Goal: Task Accomplishment & Management: Complete application form

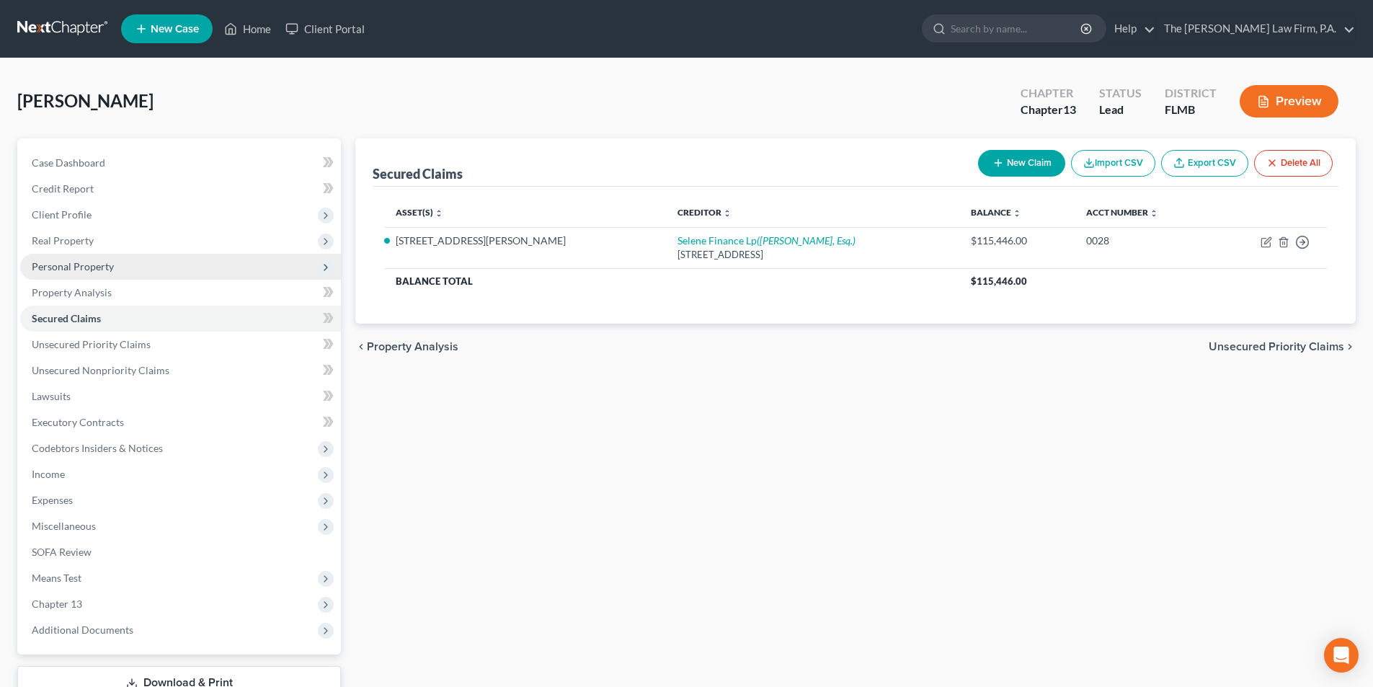
click at [64, 267] on span "Personal Property" at bounding box center [73, 266] width 82 height 12
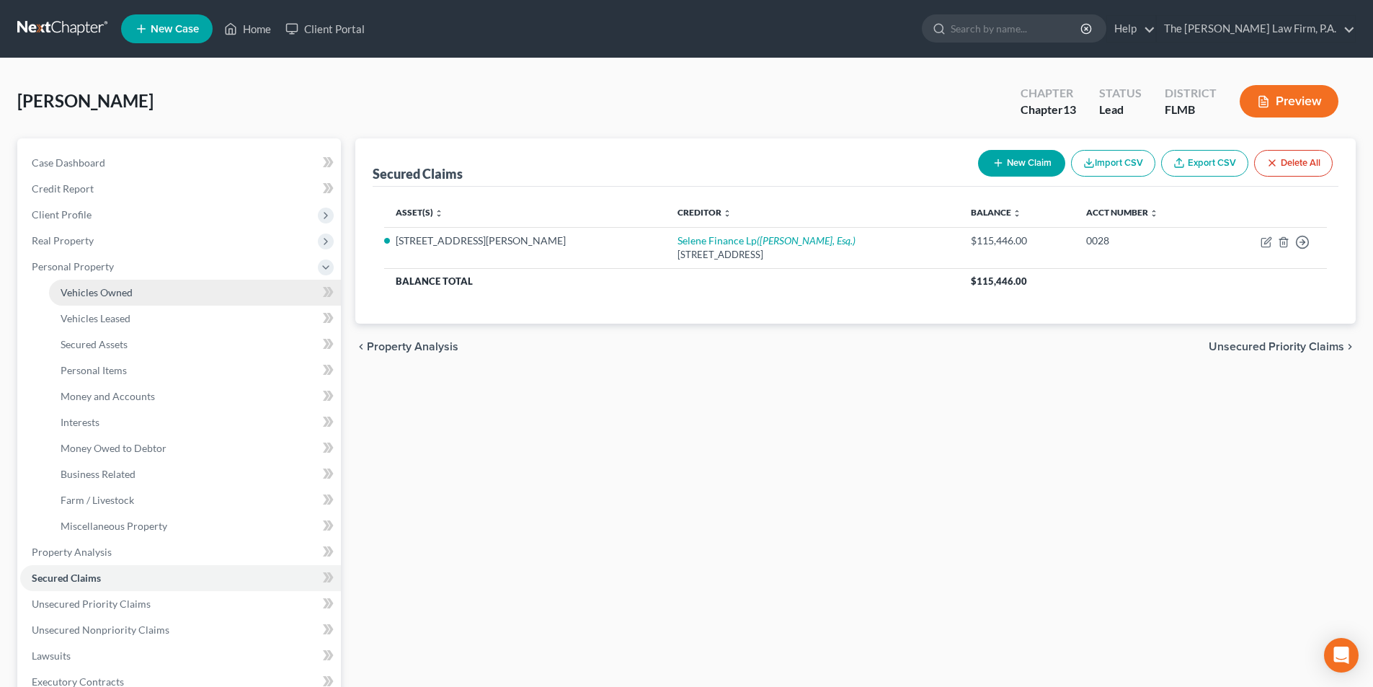
click at [87, 293] on span "Vehicles Owned" at bounding box center [97, 292] width 72 height 12
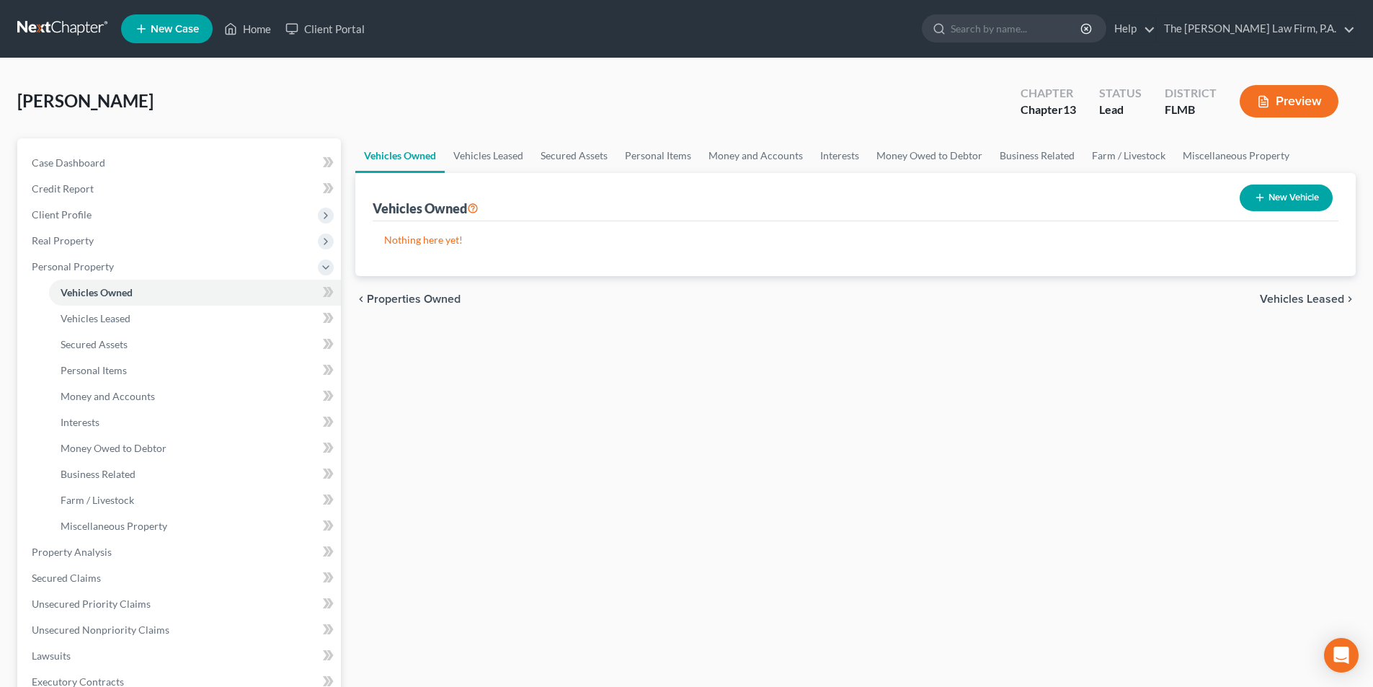
click at [1267, 201] on button "New Vehicle" at bounding box center [1286, 197] width 93 height 27
select select "0"
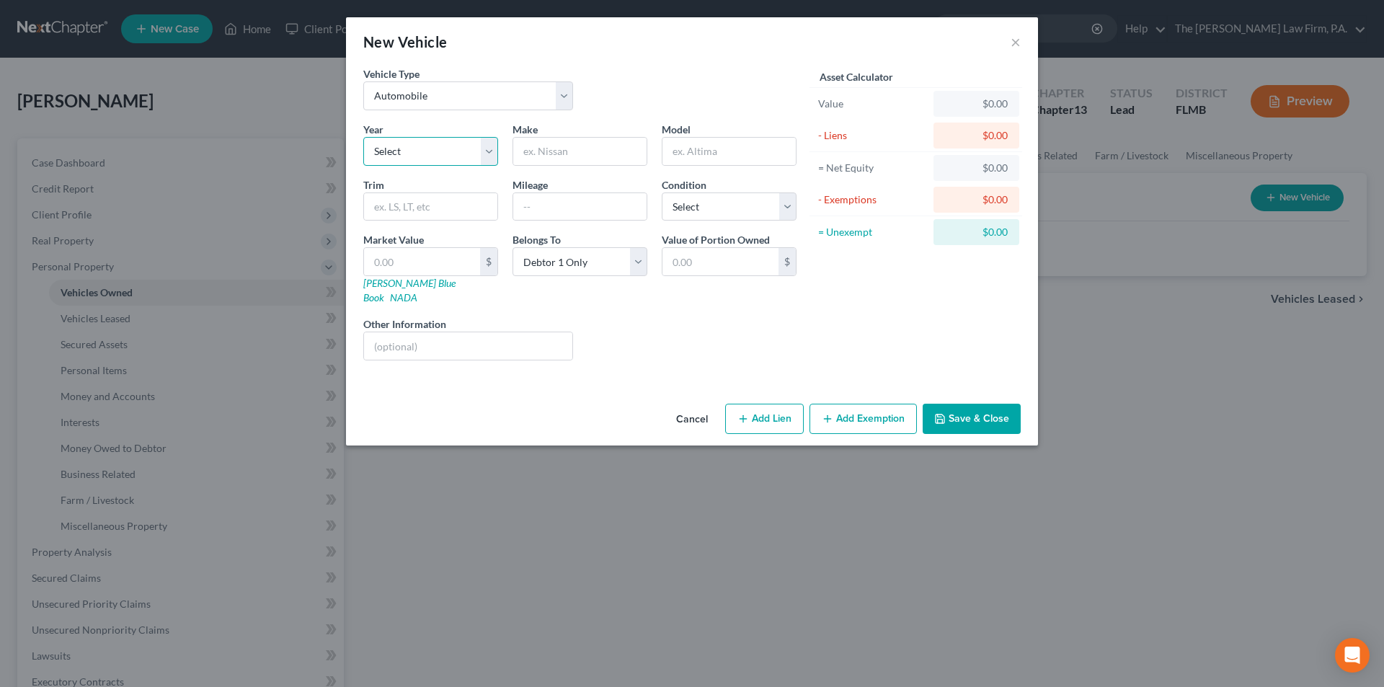
click at [404, 150] on select "Select 2026 2025 2024 2023 2022 2021 2020 2019 2018 2017 2016 2015 2014 2013 20…" at bounding box center [430, 151] width 135 height 29
select select "11"
click at [363, 137] on select "Select 2026 2025 2024 2023 2022 2021 2020 2019 2018 2017 2016 2015 2014 2013 20…" at bounding box center [430, 151] width 135 height 29
click at [546, 151] on input "text" at bounding box center [579, 151] width 133 height 27
type input "Hyundai"
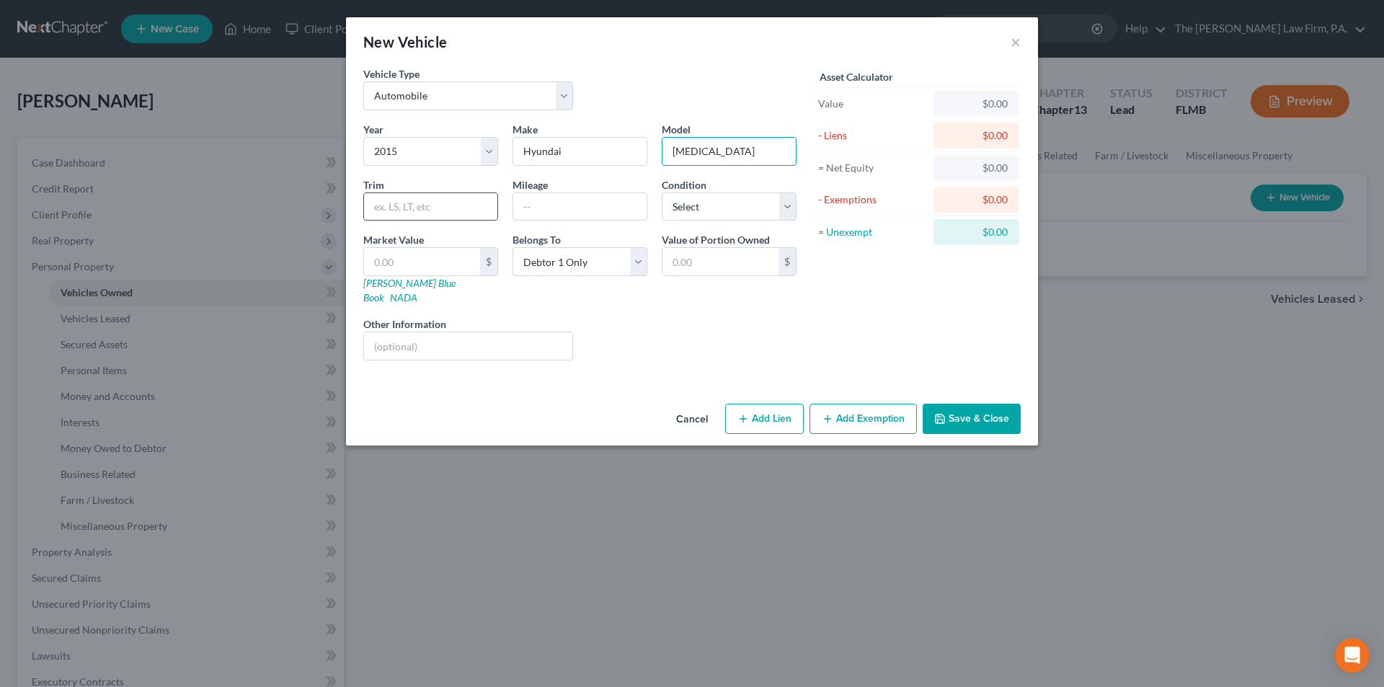
type input "[MEDICAL_DATA]"
click at [412, 201] on input "text" at bounding box center [430, 206] width 133 height 27
type input "SE"
click at [533, 201] on input "text" at bounding box center [579, 206] width 133 height 27
type input "230426"
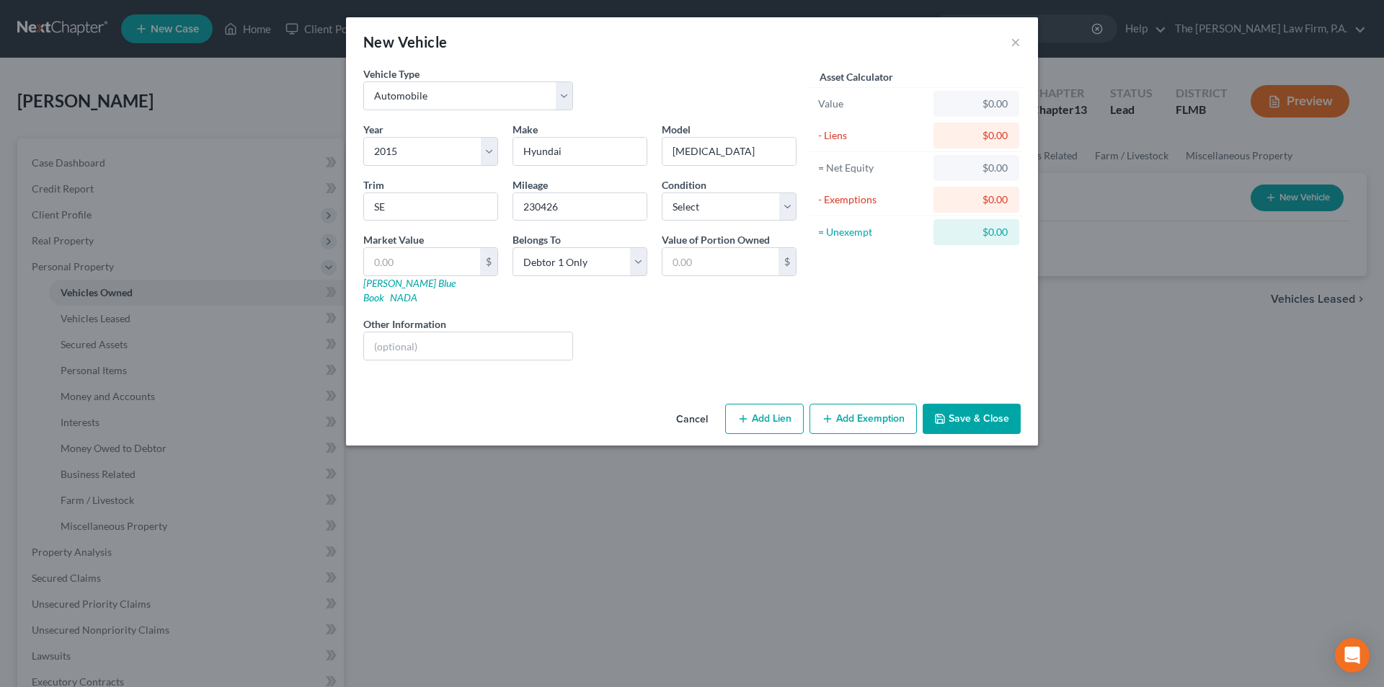
click at [624, 316] on div "Liens Select" at bounding box center [692, 338] width 224 height 44
click at [713, 200] on select "Select Excellent Very Good Good Fair Poor" at bounding box center [729, 206] width 135 height 29
select select "3"
click at [662, 192] on select "Select Excellent Very Good Good Fair Poor" at bounding box center [729, 206] width 135 height 29
click at [969, 407] on button "Save & Close" at bounding box center [971, 419] width 98 height 30
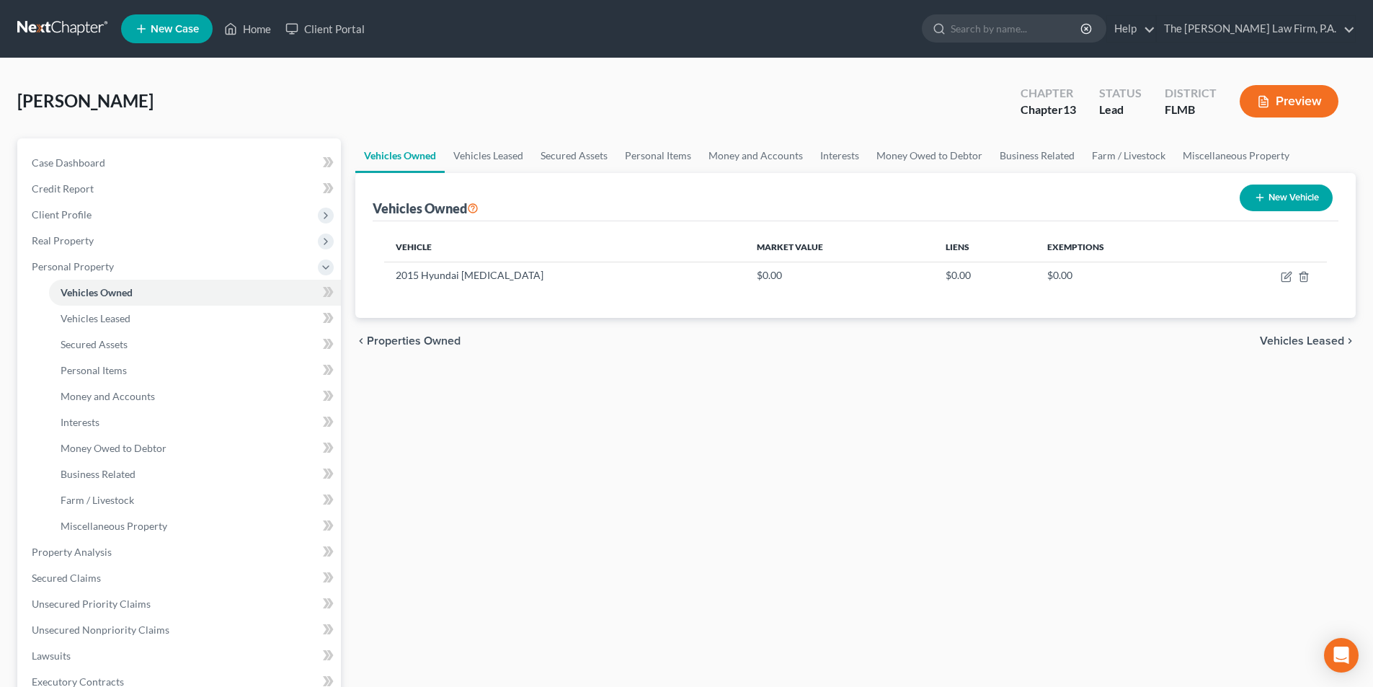
click at [1249, 192] on button "New Vehicle" at bounding box center [1286, 197] width 93 height 27
select select "0"
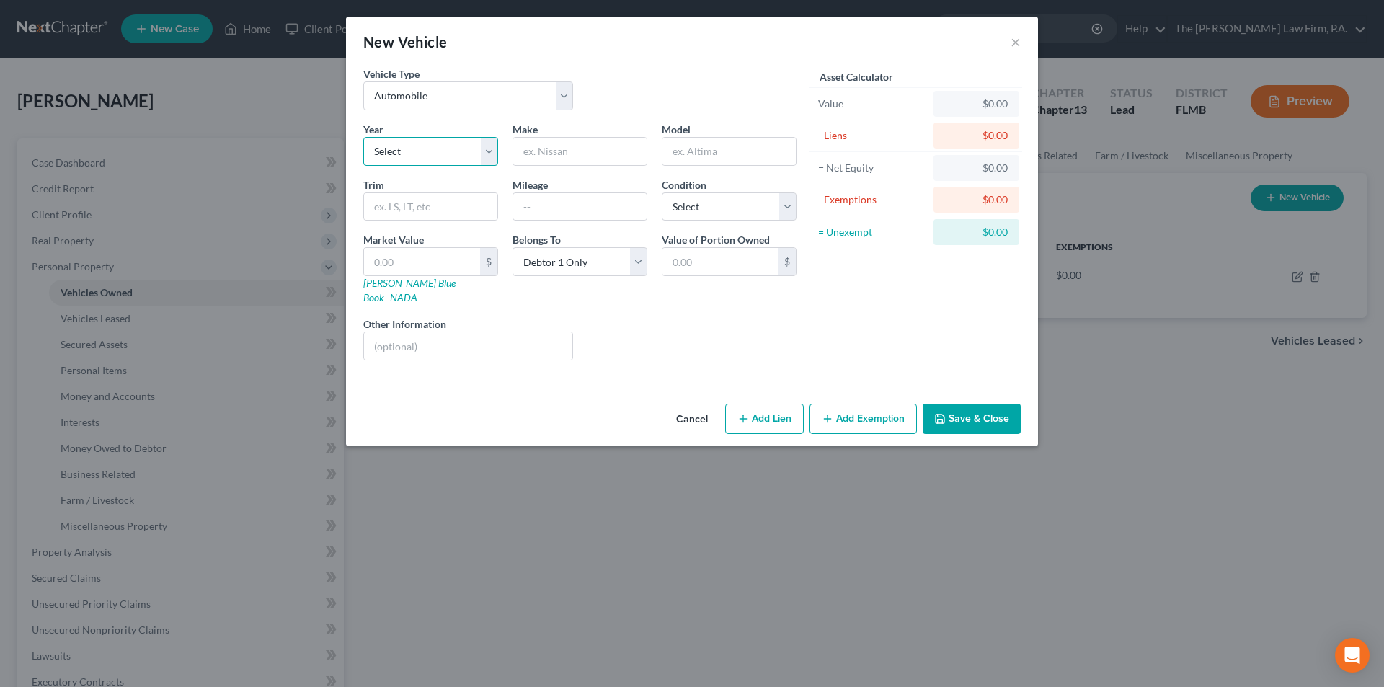
click at [400, 145] on select "Select 2026 2025 2024 2023 2022 2021 2020 2019 2018 2017 2016 2015 2014 2013 20…" at bounding box center [430, 151] width 135 height 29
select select "20"
click at [363, 137] on select "Select 2026 2025 2024 2023 2022 2021 2020 2019 2018 2017 2016 2015 2014 2013 20…" at bounding box center [430, 151] width 135 height 29
click at [578, 154] on input "text" at bounding box center [579, 151] width 133 height 27
type input "Lincoln"
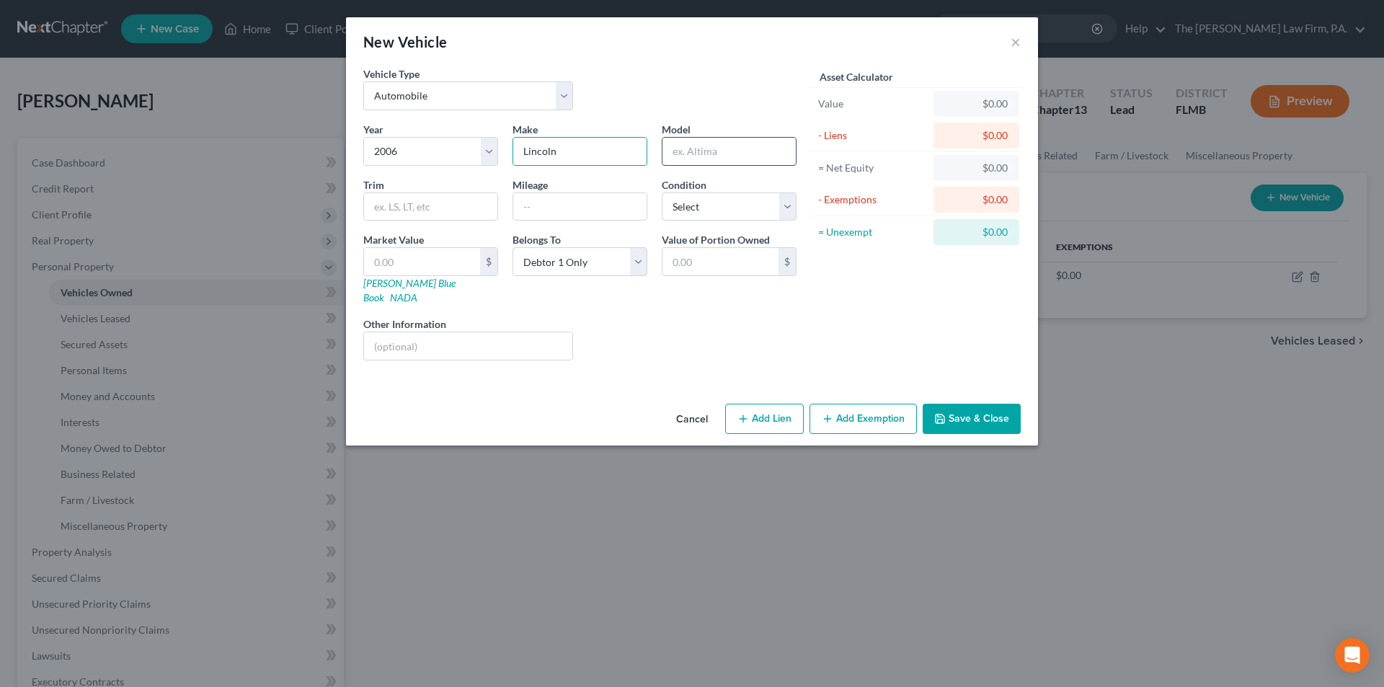
click at [674, 148] on input "text" at bounding box center [728, 151] width 133 height 27
type input "Mark"
click at [458, 206] on input "text" at bounding box center [430, 206] width 133 height 27
type input "LT"
click at [529, 208] on input "text" at bounding box center [579, 206] width 133 height 27
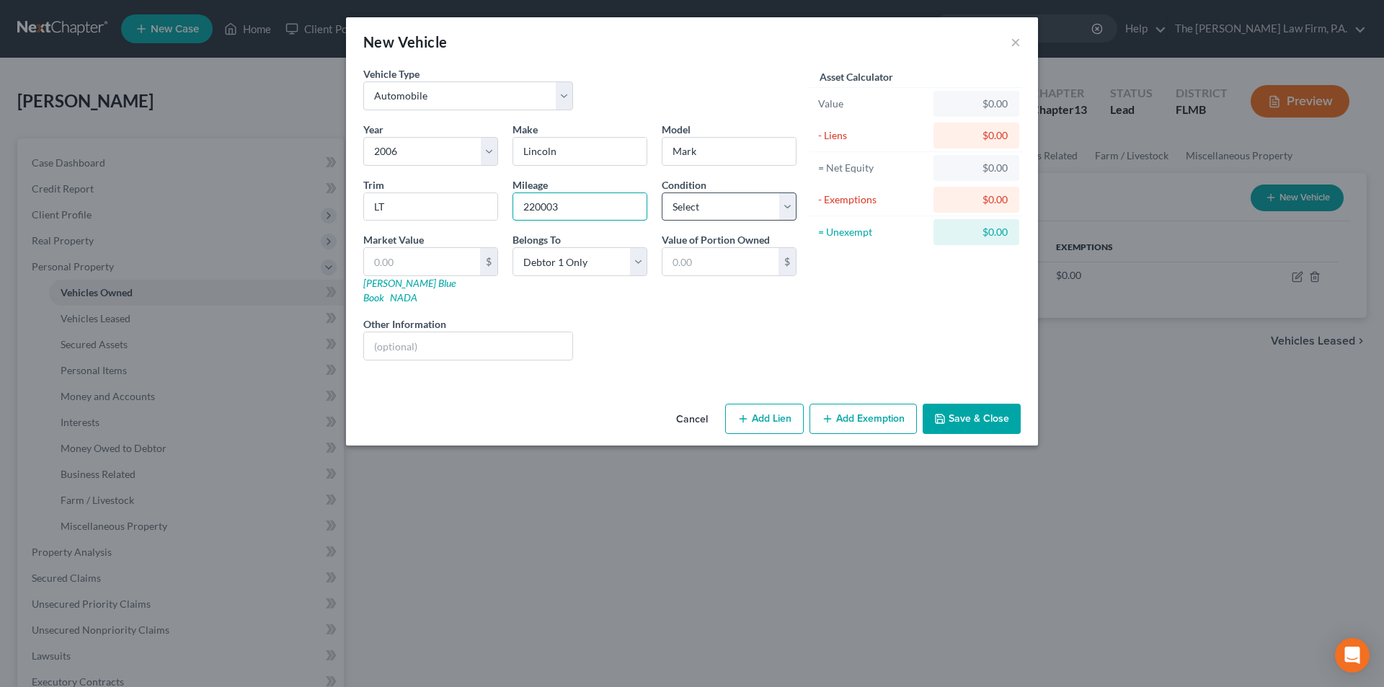
type input "220003"
click at [695, 208] on select "Select Excellent Very Good Good Fair Poor" at bounding box center [729, 206] width 135 height 29
select select "3"
click at [662, 192] on select "Select Excellent Very Good Good Fair Poor" at bounding box center [729, 206] width 135 height 29
click at [693, 316] on div "Liens Select" at bounding box center [692, 338] width 224 height 44
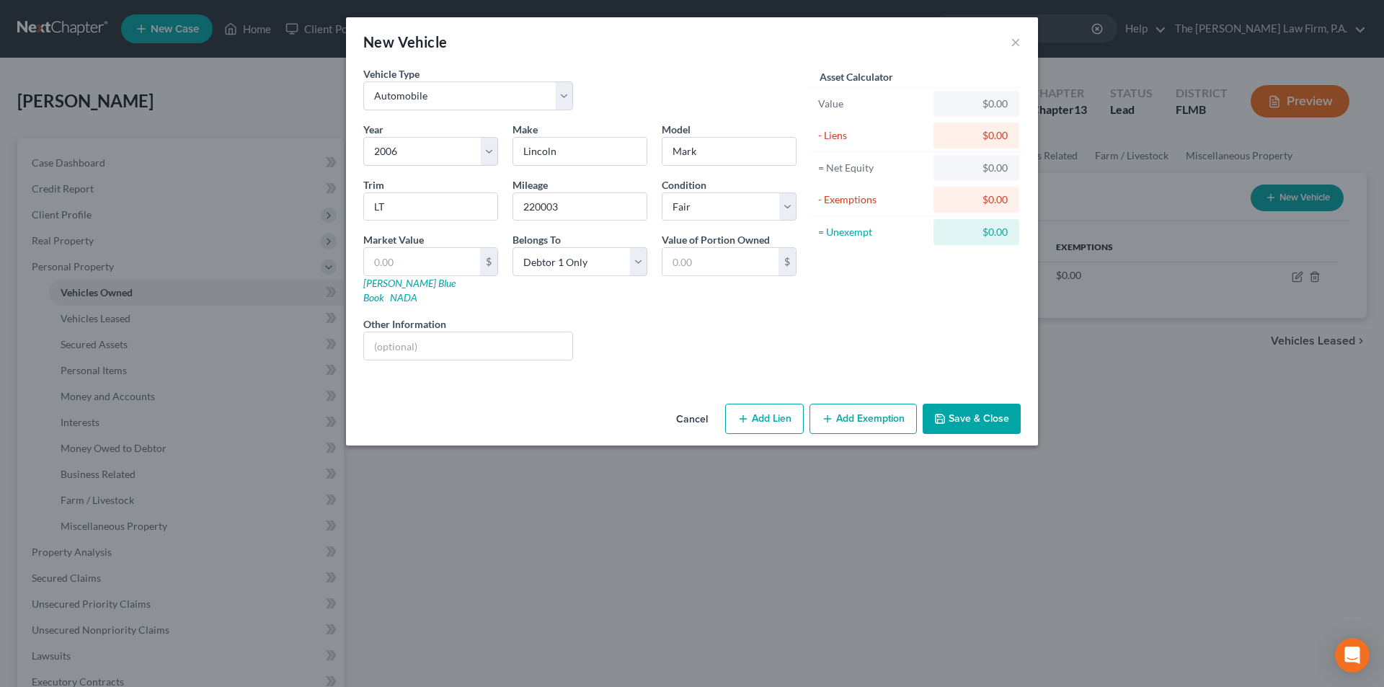
click at [974, 406] on button "Save & Close" at bounding box center [971, 419] width 98 height 30
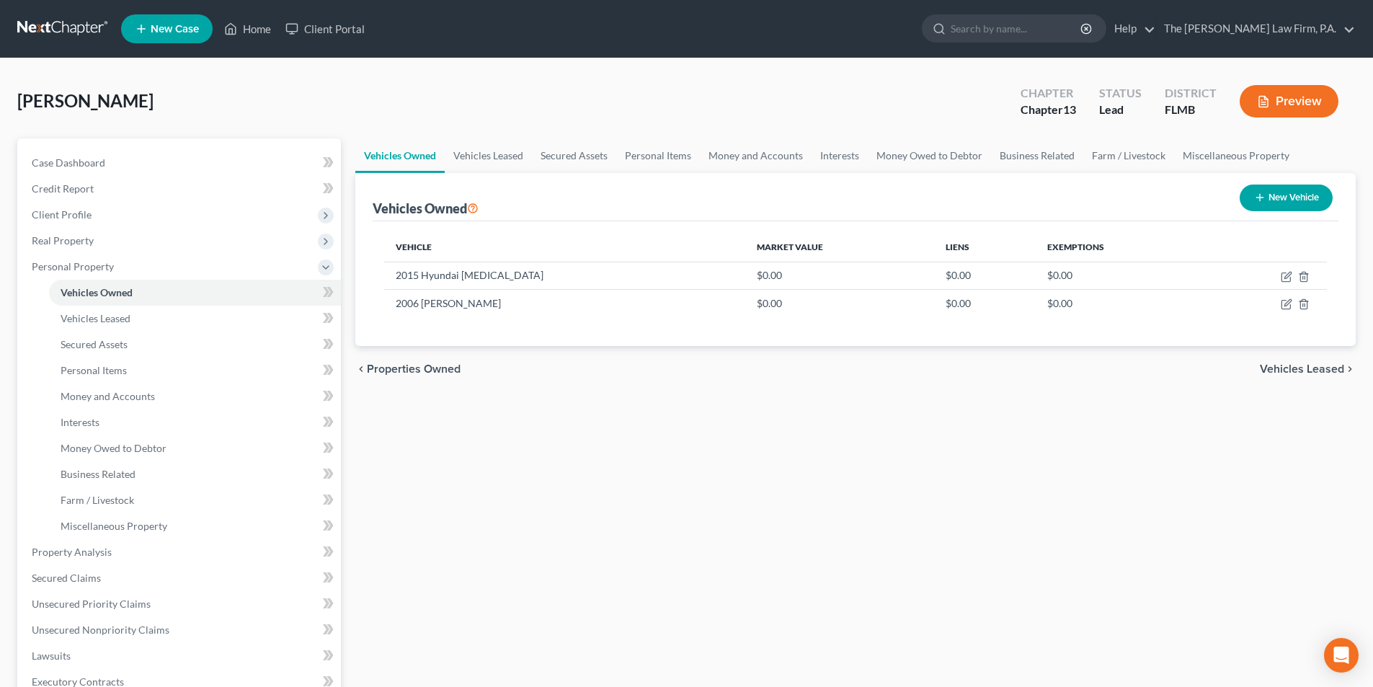
click at [1282, 203] on button "New Vehicle" at bounding box center [1286, 197] width 93 height 27
select select "0"
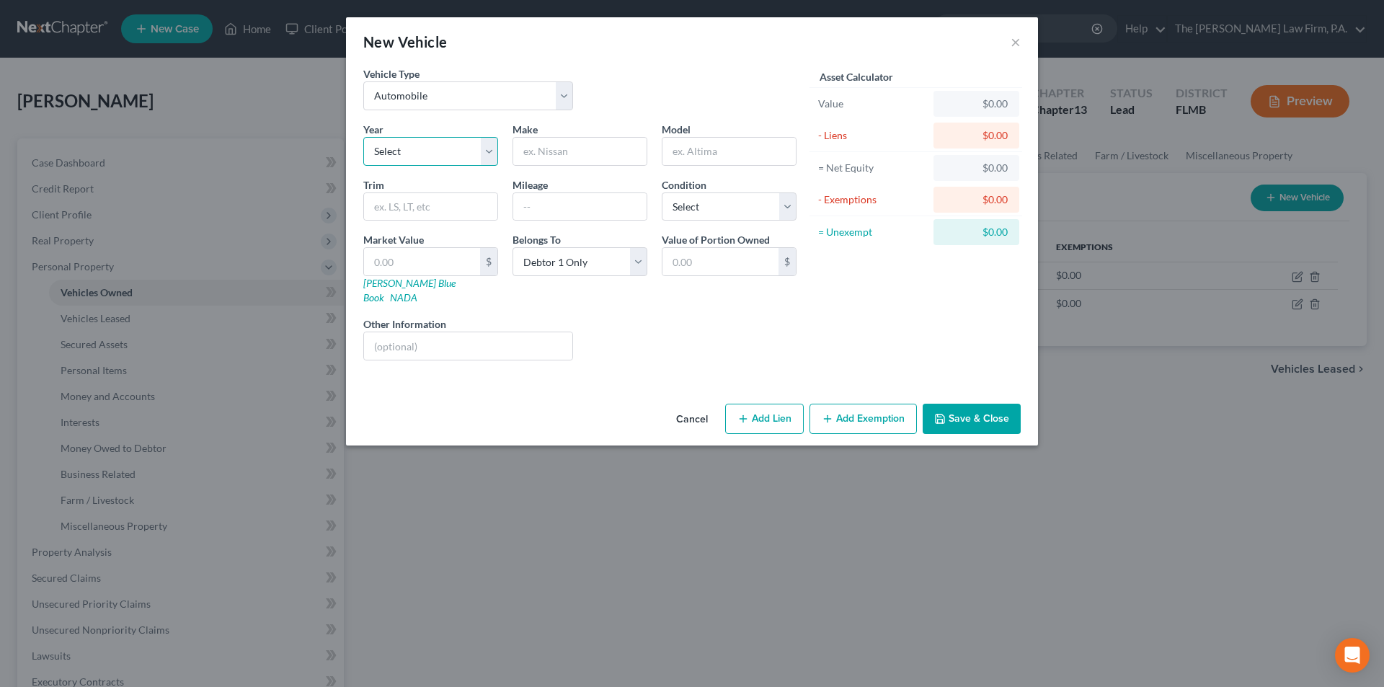
click at [437, 138] on select "Select 2026 2025 2024 2023 2022 2021 2020 2019 2018 2017 2016 2015 2014 2013 20…" at bounding box center [430, 151] width 135 height 29
select select "26"
click at [363, 137] on select "Select 2026 2025 2024 2023 2022 2021 2020 2019 2018 2017 2016 2015 2014 2013 20…" at bounding box center [430, 151] width 135 height 29
click at [528, 146] on input "text" at bounding box center [579, 151] width 133 height 27
type input "Chevrolet"
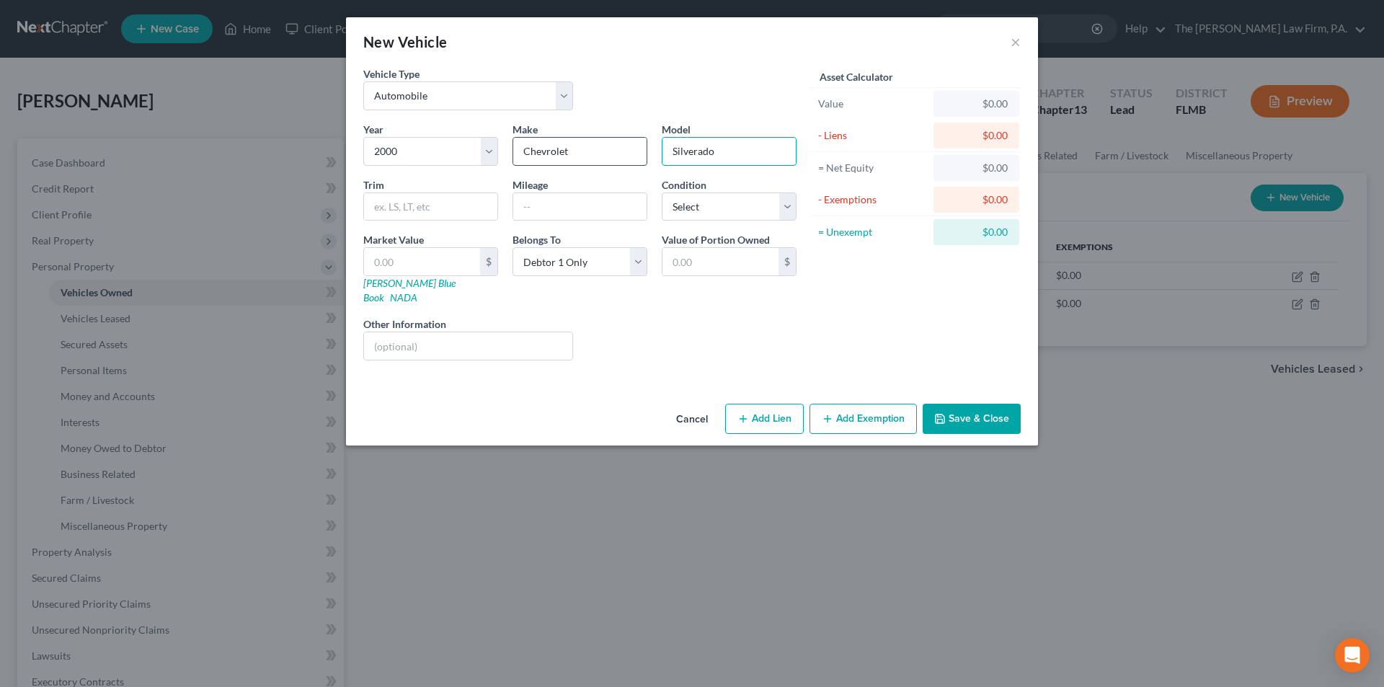
type input "Silverado"
type input "1500 Extended Cab"
type input "207218"
click at [711, 205] on select "Select Excellent Very Good Good Fair Poor" at bounding box center [729, 206] width 135 height 29
select select "3"
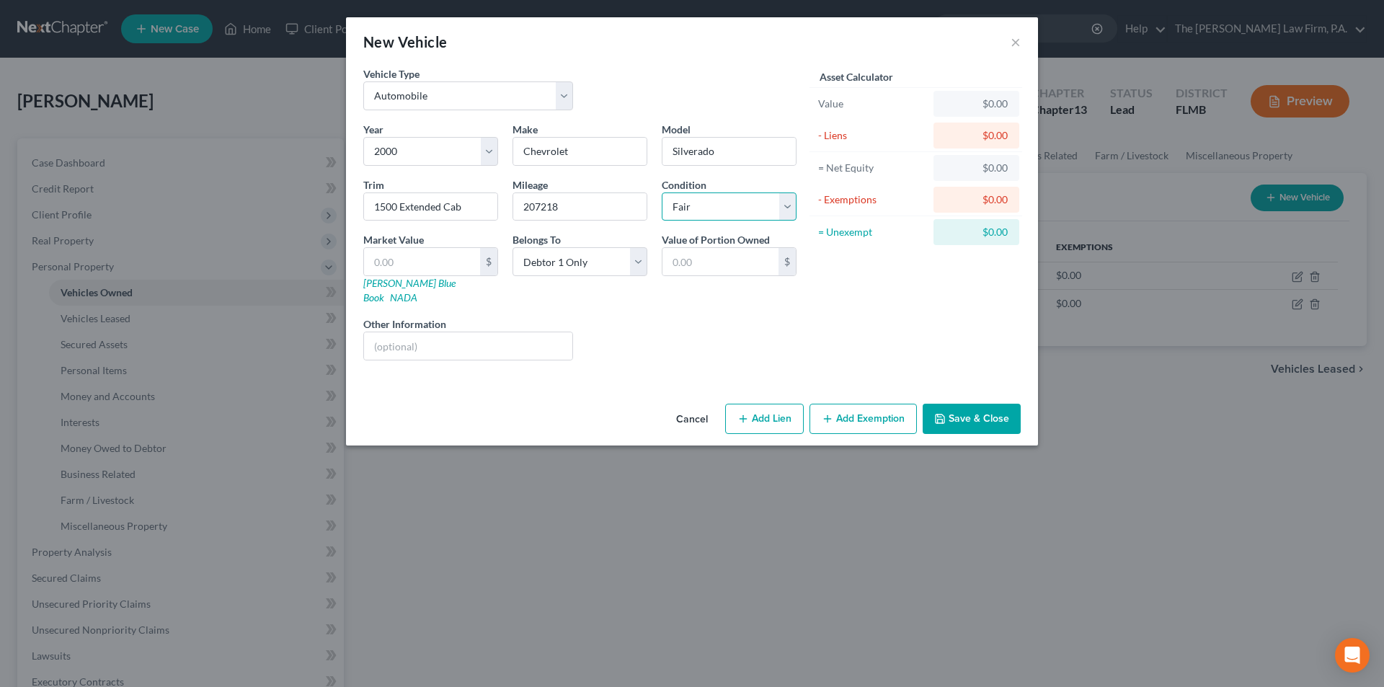
click at [662, 192] on select "Select Excellent Very Good Good Fair Poor" at bounding box center [729, 206] width 135 height 29
click at [960, 410] on button "Save & Close" at bounding box center [971, 419] width 98 height 30
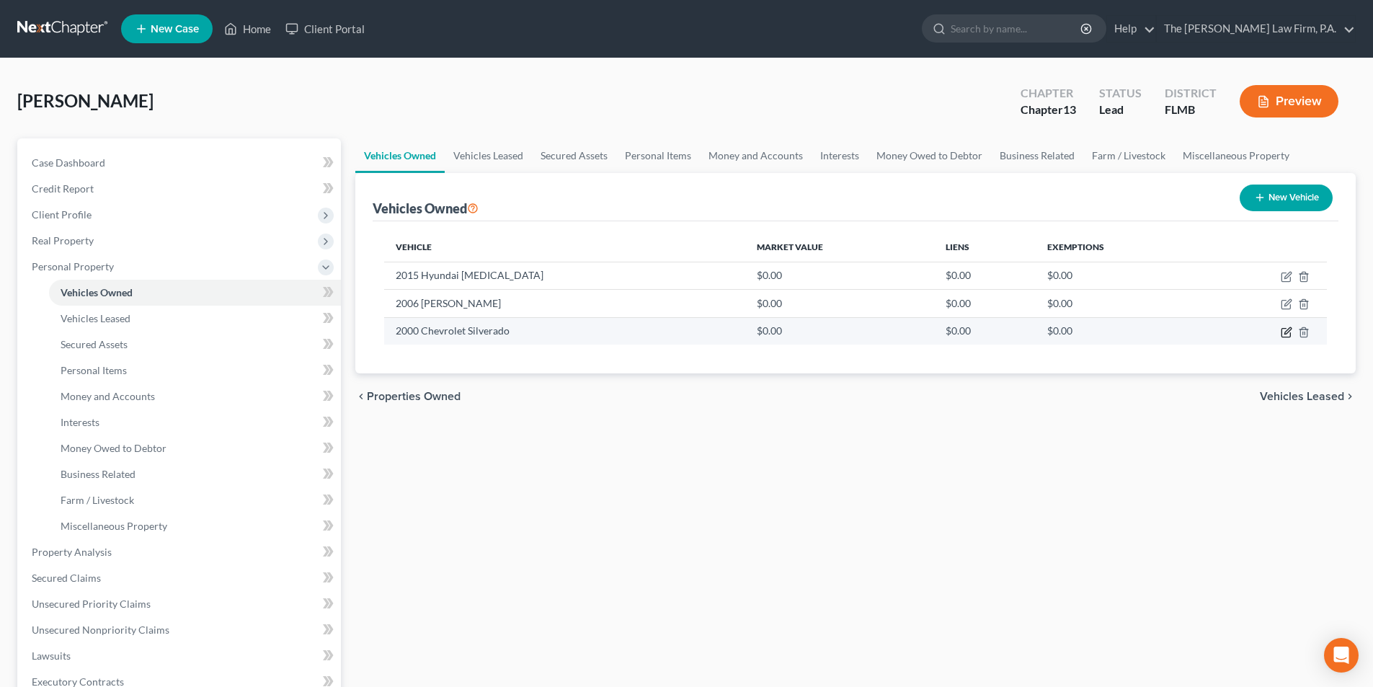
click at [1288, 336] on icon "button" at bounding box center [1287, 332] width 12 height 12
select select "0"
select select "26"
select select "3"
select select "0"
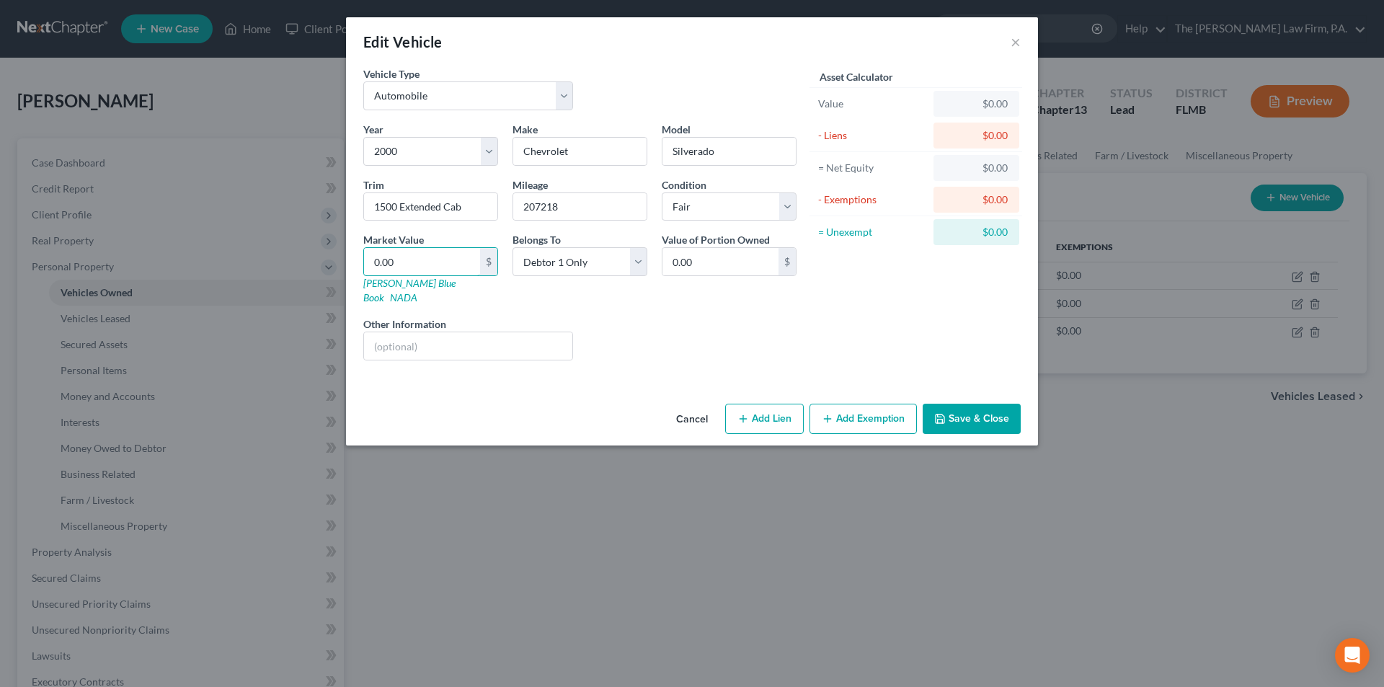
drag, startPoint x: 427, startPoint y: 270, endPoint x: 305, endPoint y: 253, distance: 122.9
drag, startPoint x: 417, startPoint y: 258, endPoint x: 328, endPoint y: 252, distance: 88.8
click at [328, 252] on div "Edit Vehicle × Vehicle Type Select Automobile Truck Trailer Watercraft Aircraft…" at bounding box center [692, 343] width 1384 height 687
type input "2"
type input "2.00"
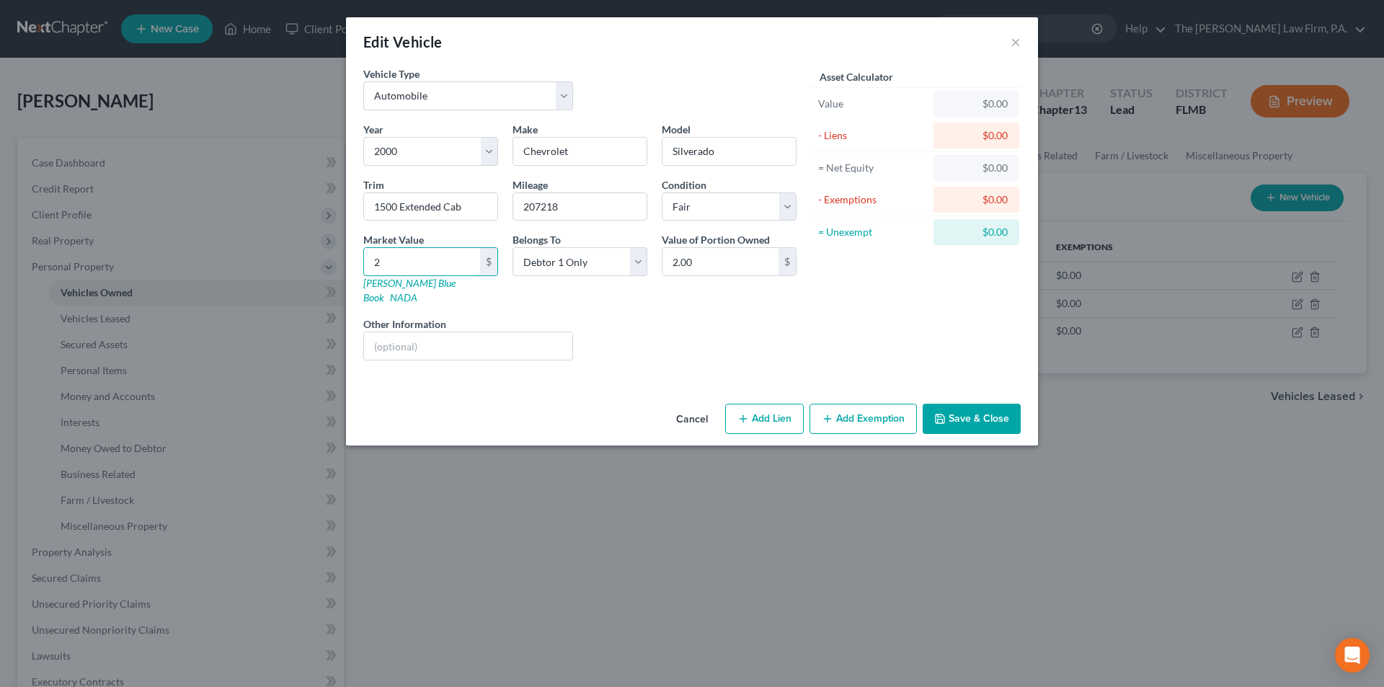
type input "29"
type input "29.00"
type input "297"
type input "297.00"
type input "2972"
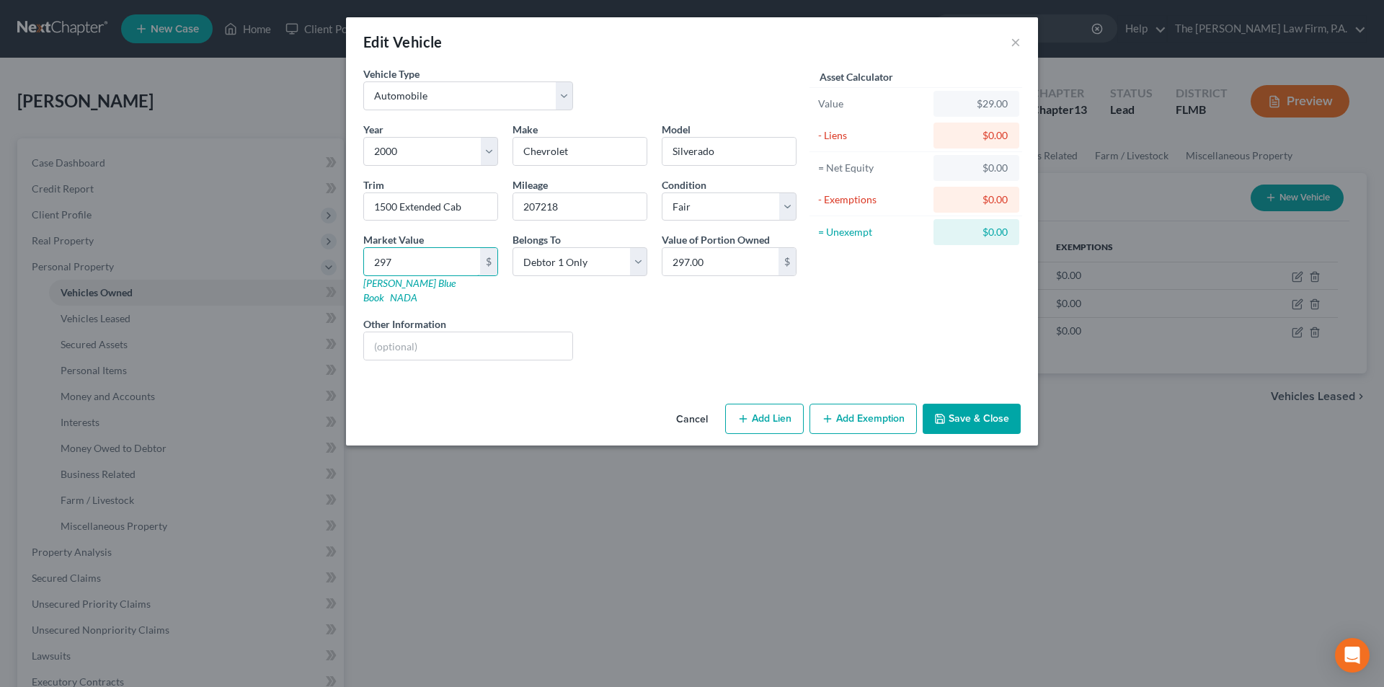
type input "2,972.00"
click at [622, 318] on div "Liens Select" at bounding box center [692, 338] width 224 height 44
click at [1015, 408] on button "Save & Close" at bounding box center [971, 419] width 98 height 30
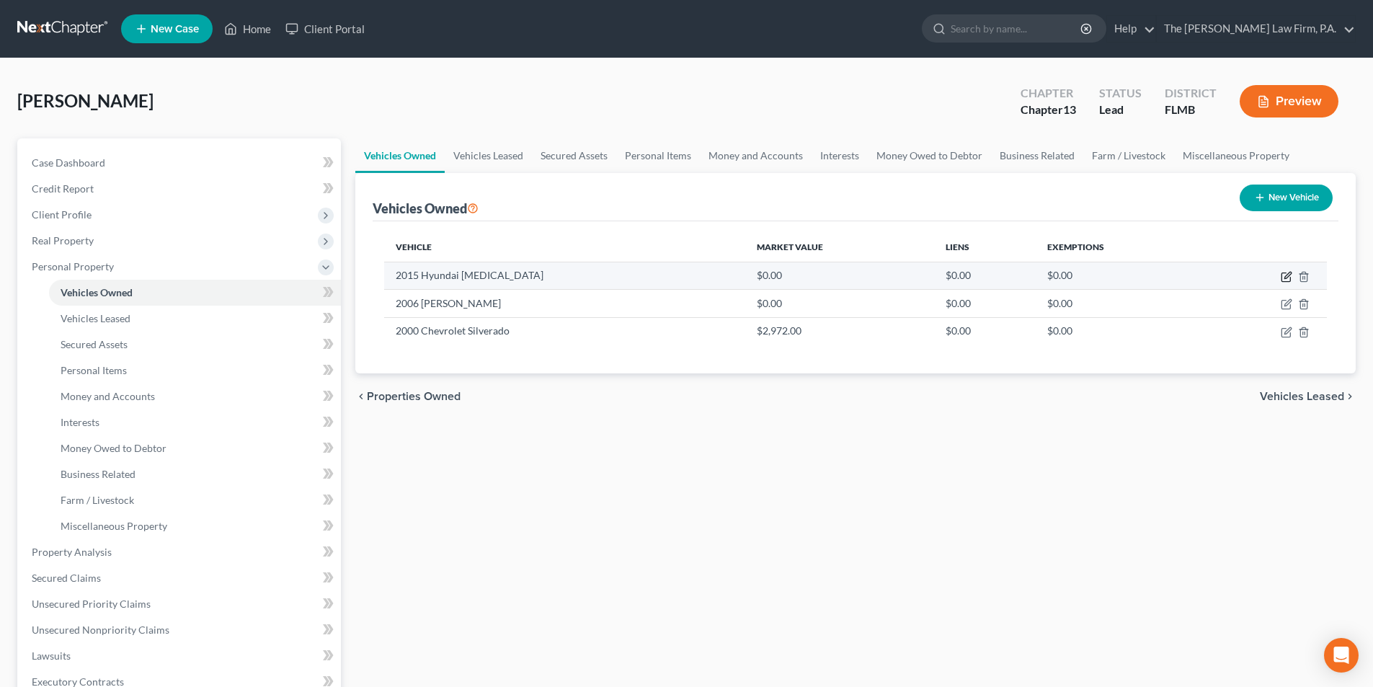
click at [1290, 278] on icon "button" at bounding box center [1285, 277] width 9 height 9
select select "0"
select select "11"
select select "3"
select select "0"
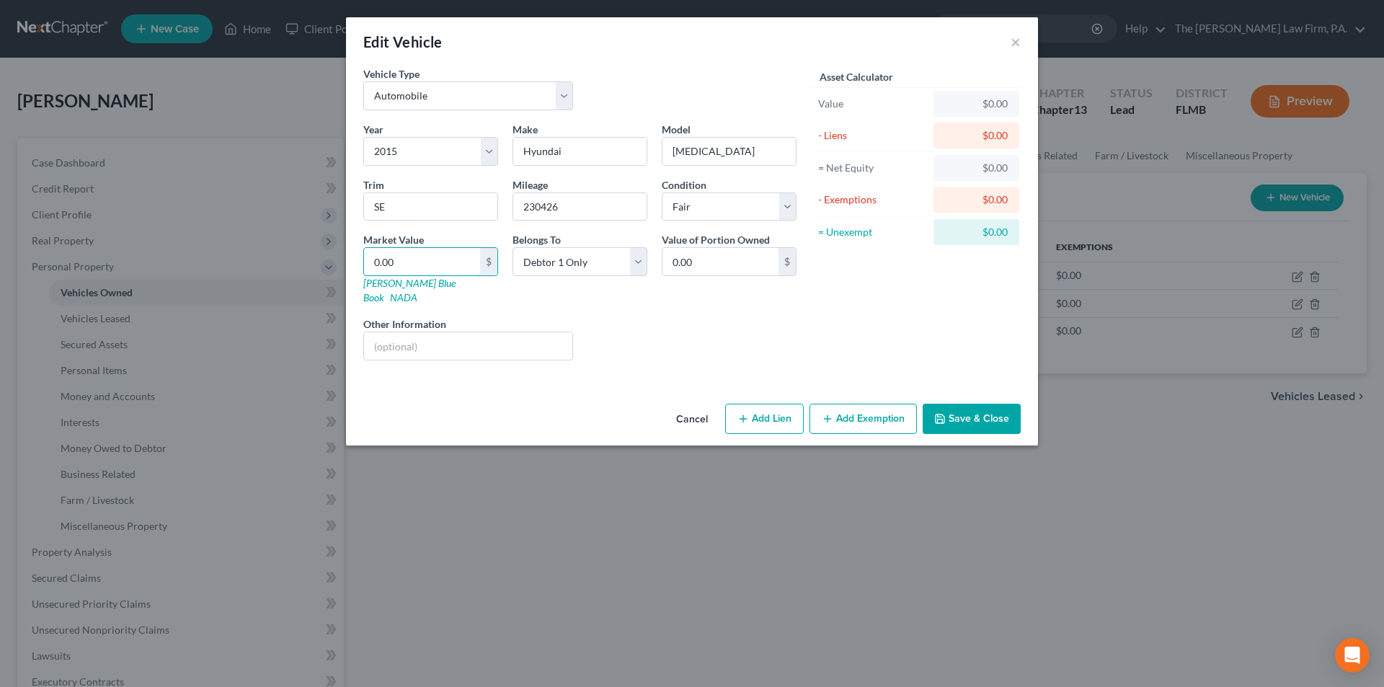
drag, startPoint x: 453, startPoint y: 260, endPoint x: 293, endPoint y: 258, distance: 160.0
type input "20.00"
type input "240.00"
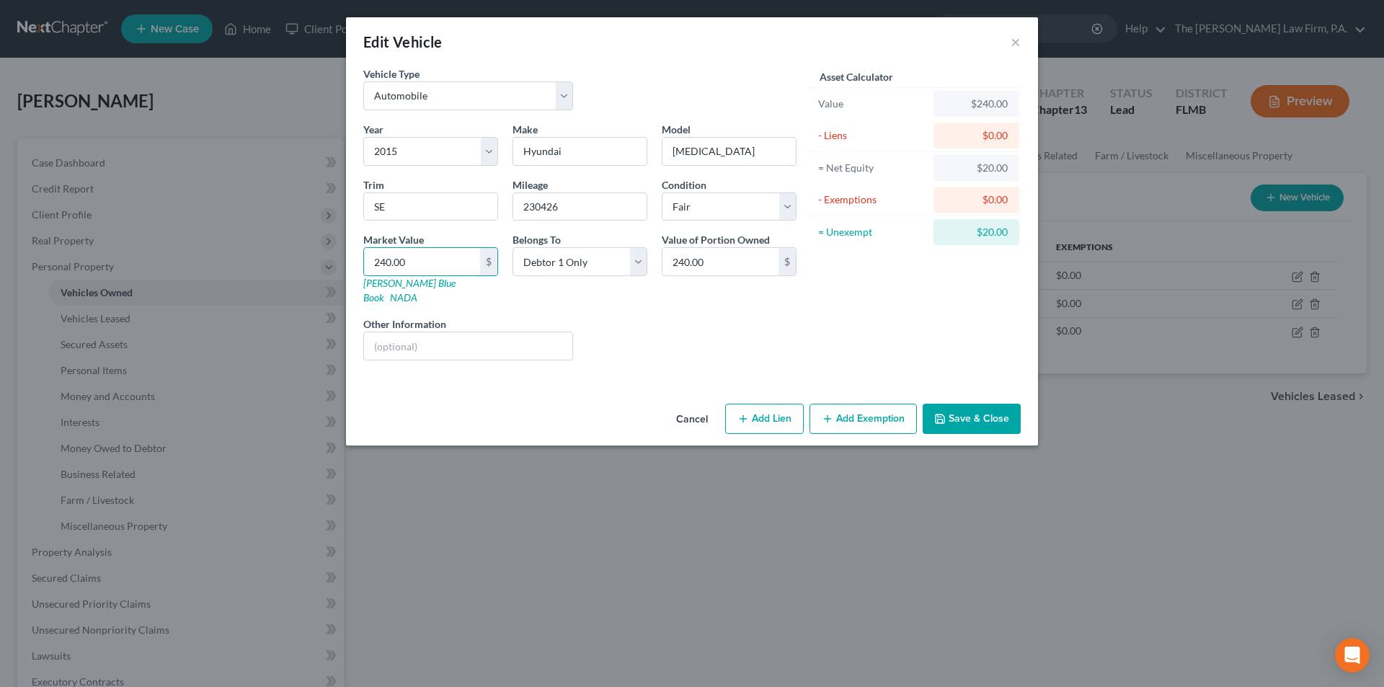
type input "2410.00"
type input "2,410.00"
type input "2,41"
type input "241.00"
type input "24"
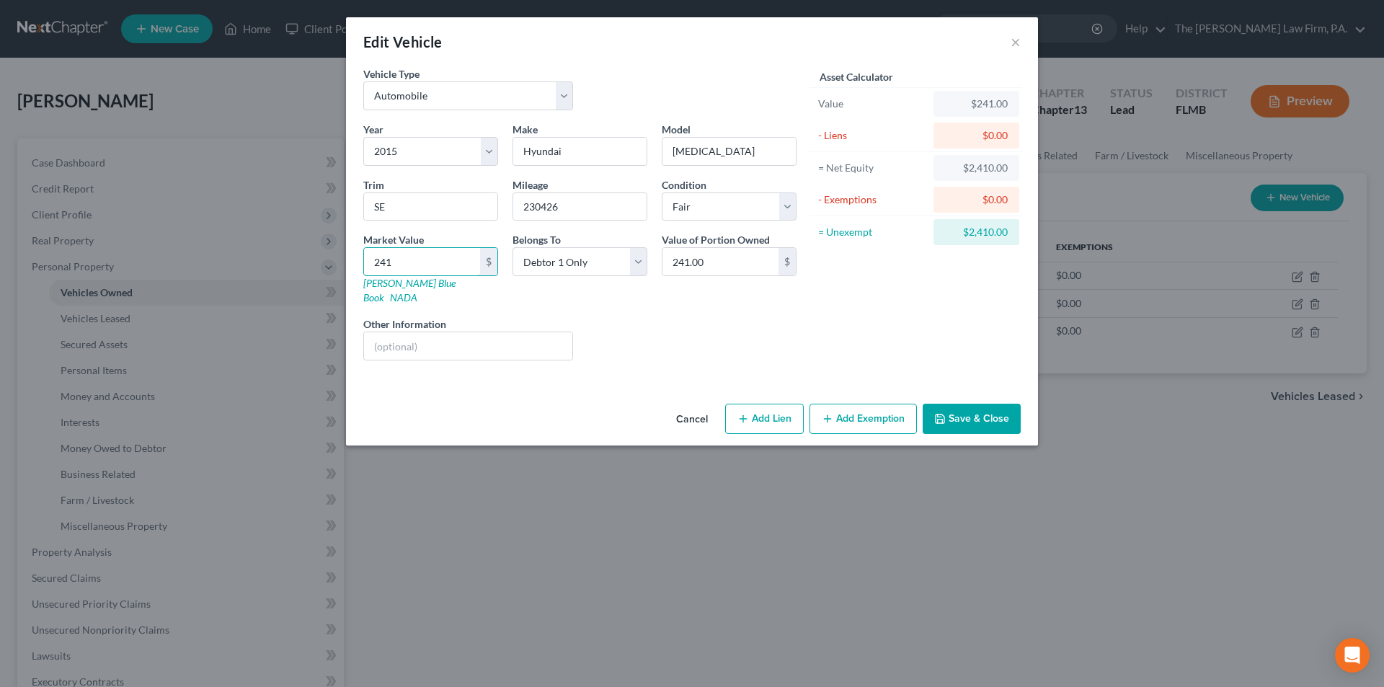
type input "24.00"
type input "244"
type input "244.00"
type input "2441"
type input "2,441.00"
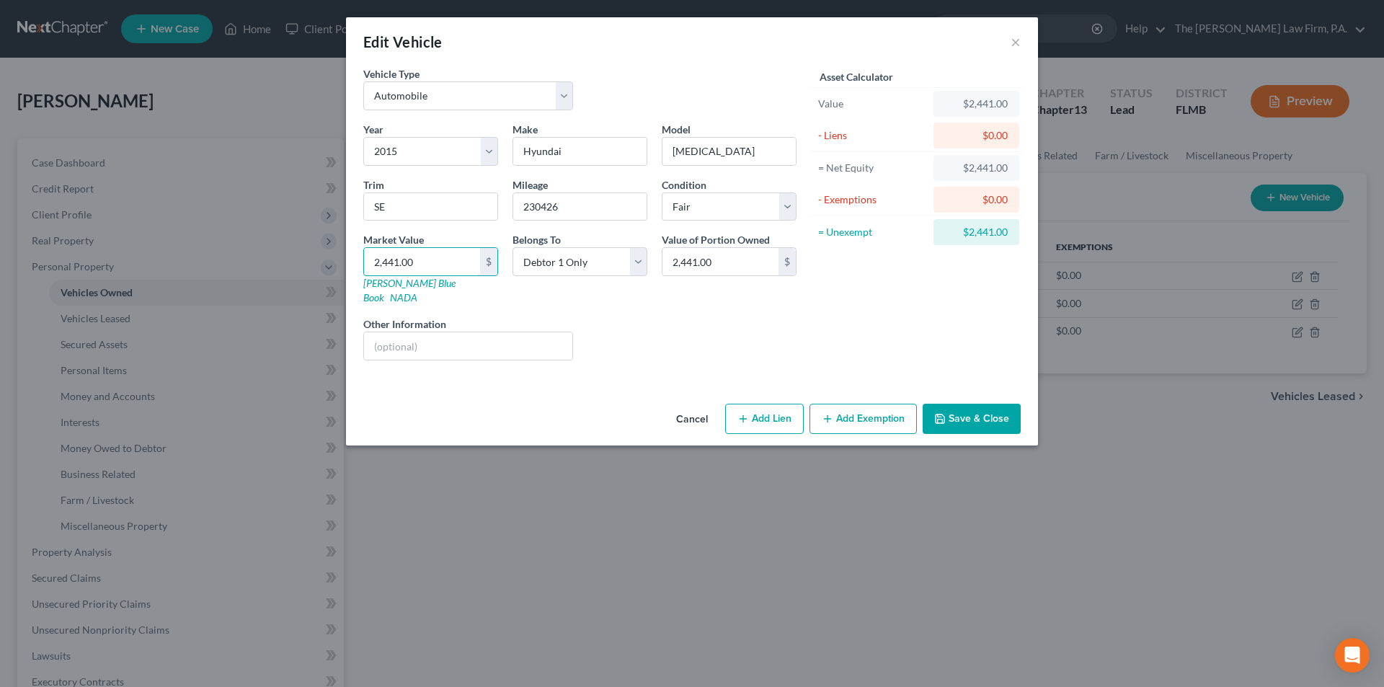
type input "2,441.00"
click at [650, 333] on div "Liens Select" at bounding box center [692, 338] width 224 height 44
click at [984, 413] on button "Save & Close" at bounding box center [971, 419] width 98 height 30
